Goal: Browse casually

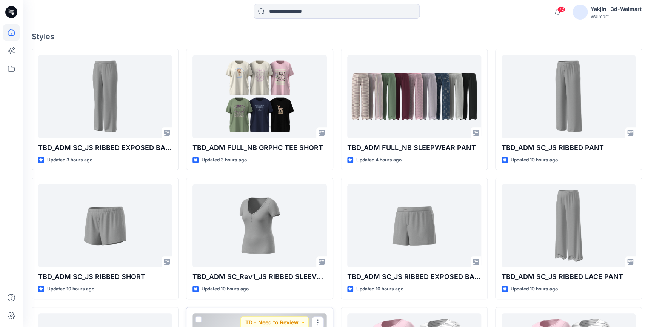
scroll to position [64, 0]
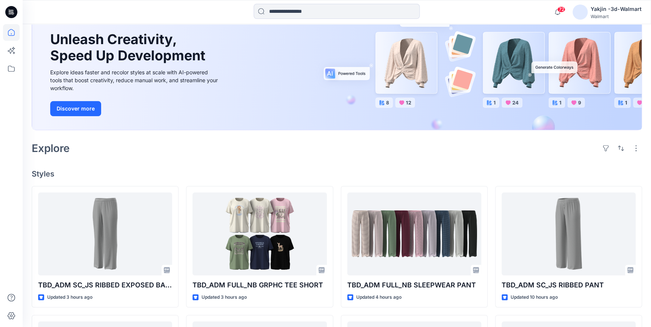
drag, startPoint x: 15, startPoint y: 11, endPoint x: 167, endPoint y: 85, distance: 169.0
click at [15, 11] on icon at bounding box center [11, 12] width 12 height 12
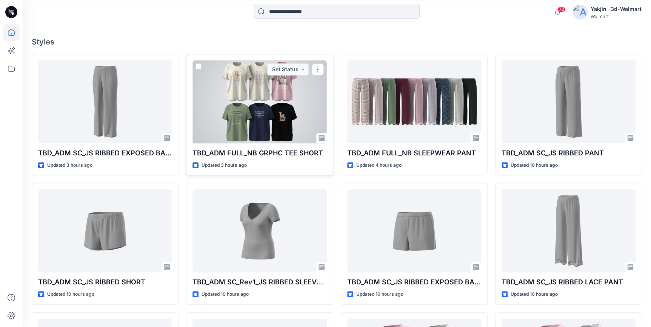
scroll to position [202, 0]
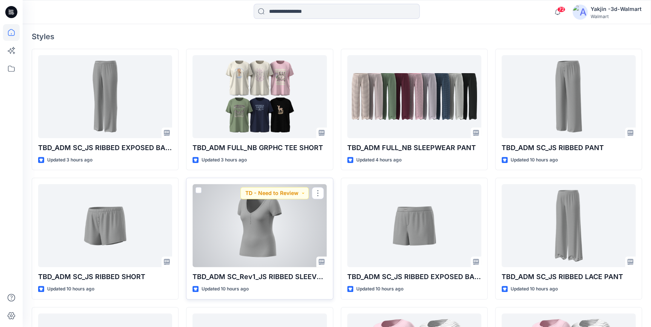
click at [262, 231] on div at bounding box center [260, 225] width 134 height 83
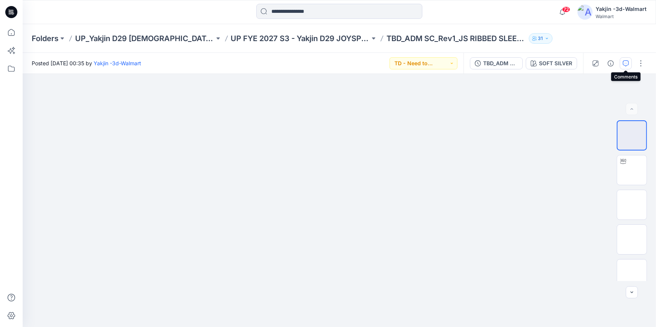
click at [627, 63] on icon "button" at bounding box center [626, 63] width 6 height 6
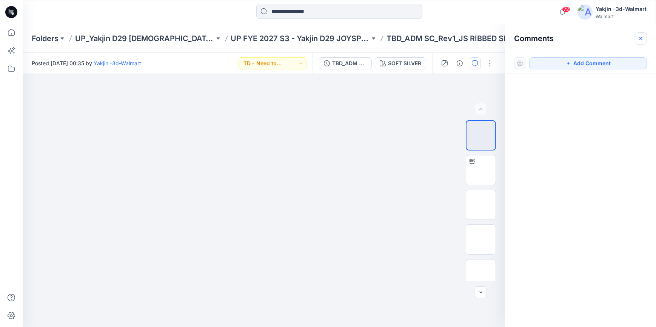
click at [645, 35] on button "button" at bounding box center [641, 38] width 12 height 12
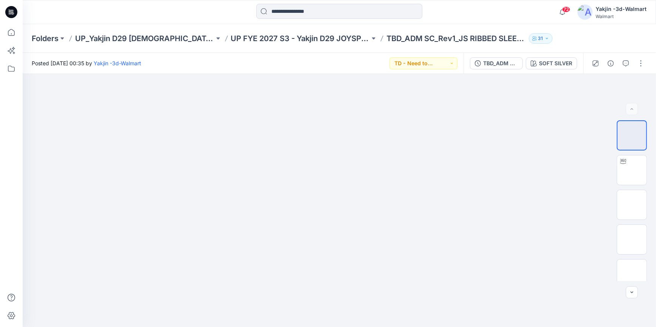
click at [15, 14] on icon at bounding box center [11, 12] width 12 height 12
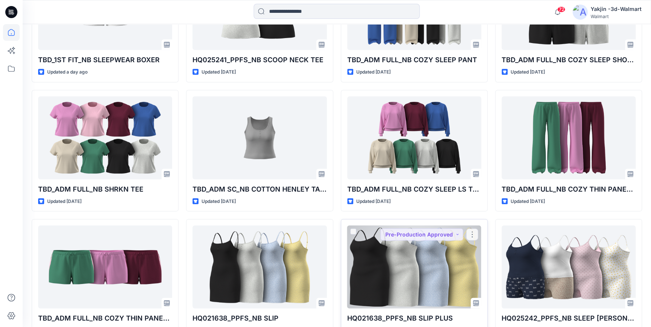
scroll to position [721, 0]
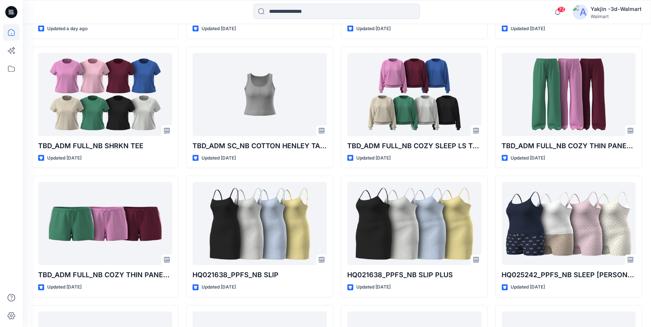
click at [485, 300] on div "TBD_ADM FULL_NB GRPHC TEE SHORT Updated 3 hours ago TBD_ADM SC_JS RIBBED EXPOSE…" at bounding box center [414, 108] width 147 height 1157
